Goal: Task Accomplishment & Management: Manage account settings

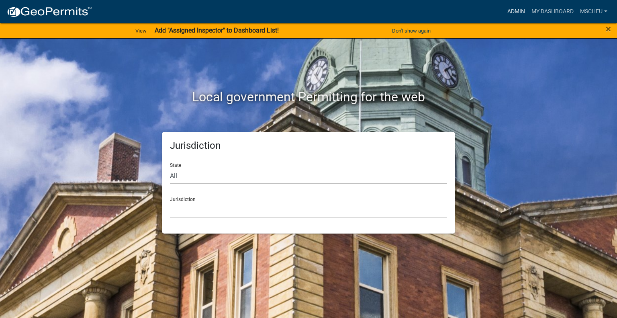
click at [511, 14] on link "Admin" at bounding box center [516, 11] width 24 height 15
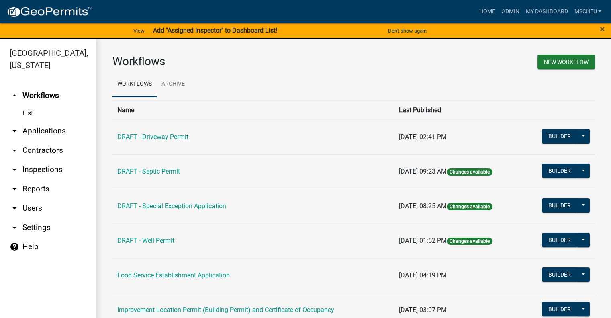
click at [69, 130] on link "arrow_drop_down Applications" at bounding box center [48, 130] width 96 height 19
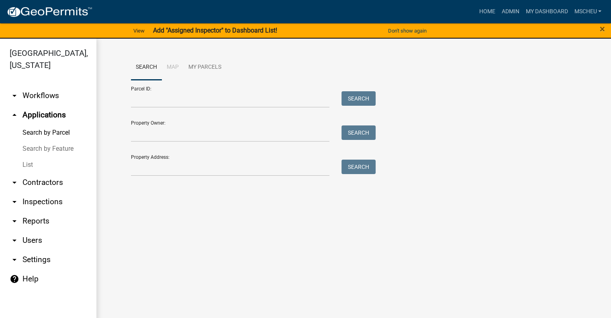
click at [45, 165] on link "List" at bounding box center [48, 165] width 96 height 16
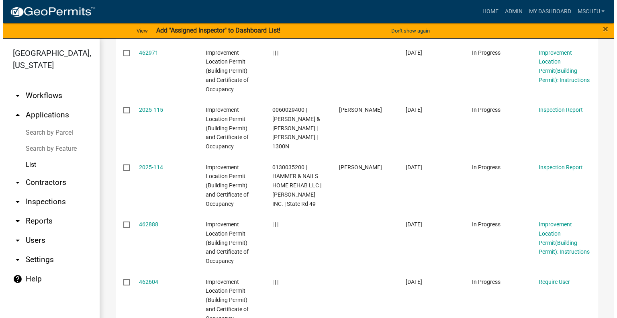
scroll to position [361, 0]
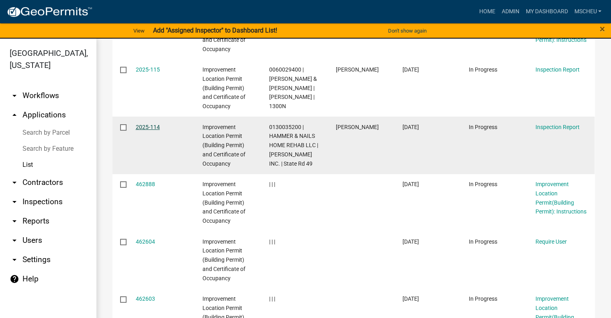
click at [149, 125] on link "2025-114" at bounding box center [148, 127] width 24 height 6
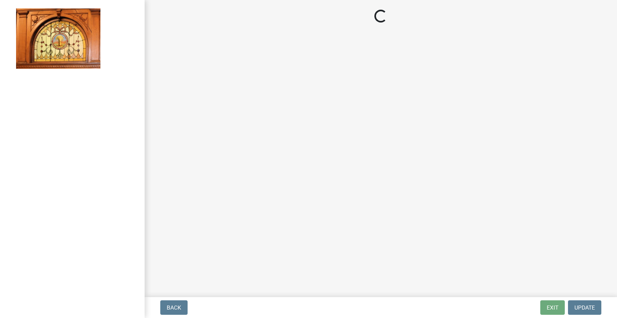
select select "62bb873c-c571-4454-ac8a-8c216551e2a3"
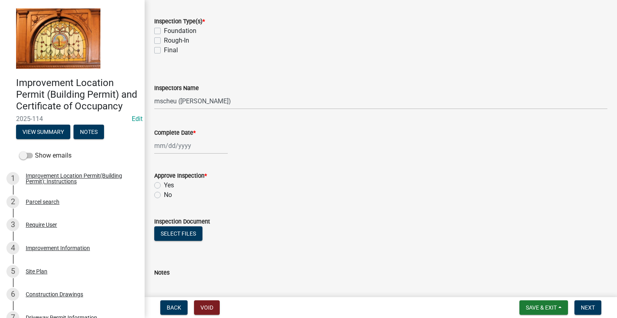
scroll to position [97, 0]
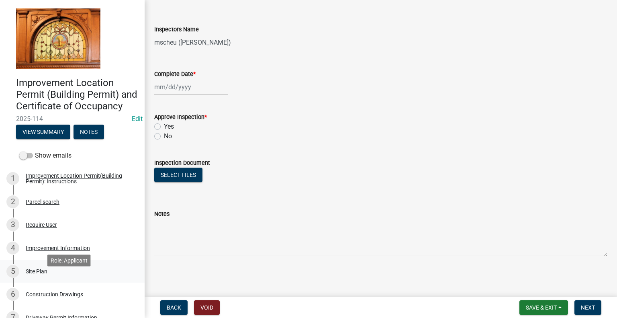
click at [56, 277] on div "5 Site Plan" at bounding box center [68, 271] width 125 height 13
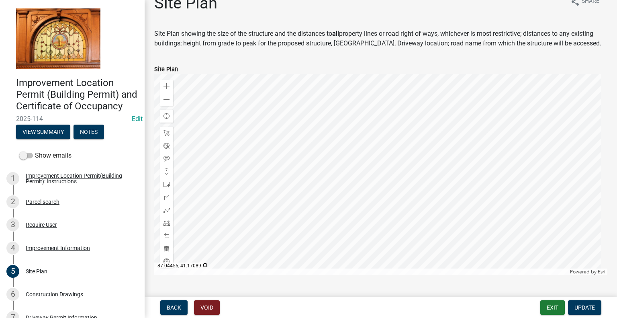
scroll to position [32, 0]
